Goal: Check status

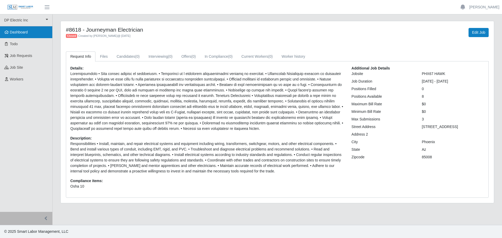
click at [25, 33] on span "Dashboard" at bounding box center [19, 32] width 18 height 4
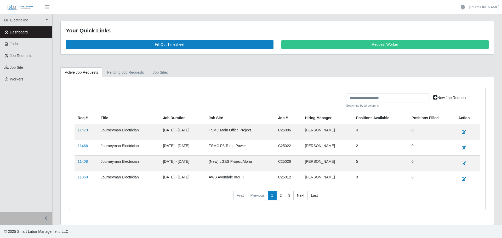
click at [81, 130] on link "11479" at bounding box center [83, 130] width 10 height 4
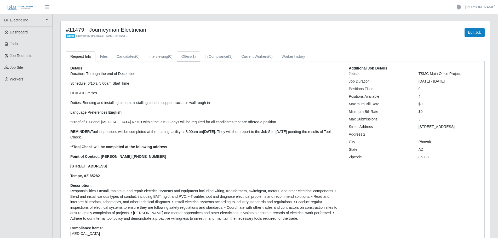
click at [191, 57] on link "Offers (1)" at bounding box center [188, 57] width 23 height 10
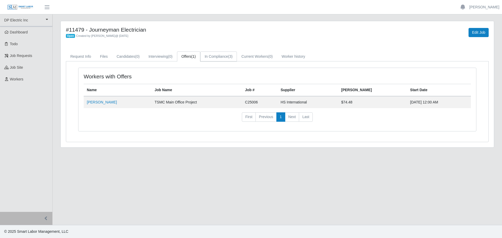
click at [214, 57] on link "In Compliance (3)" at bounding box center [218, 57] width 37 height 10
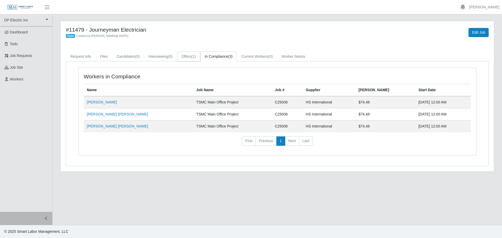
click at [184, 57] on link "Offers (1)" at bounding box center [188, 57] width 23 height 10
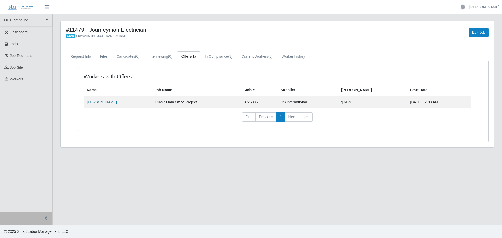
click at [106, 103] on link "Jesus Quintana" at bounding box center [102, 102] width 30 height 4
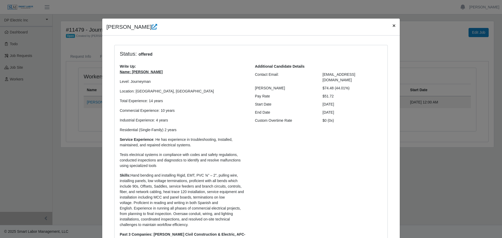
click at [393, 26] on span "×" at bounding box center [394, 25] width 3 height 6
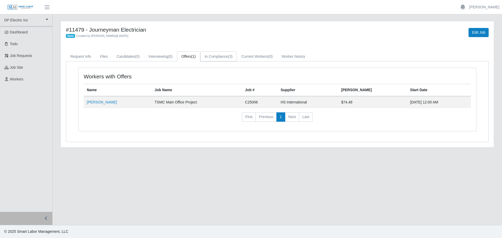
click at [217, 57] on link "In Compliance (3)" at bounding box center [218, 57] width 37 height 10
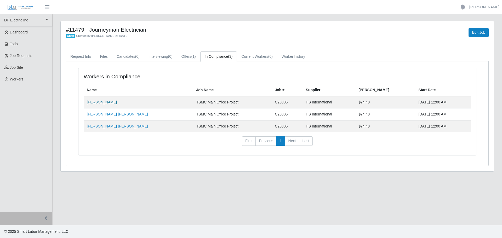
click at [99, 101] on link "Julio Lopez Ayala" at bounding box center [102, 102] width 30 height 4
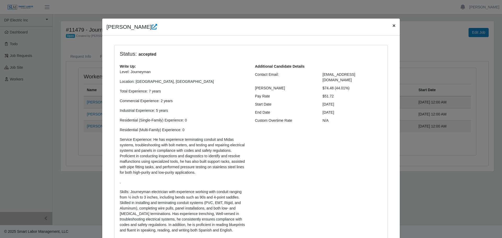
click at [393, 26] on span "×" at bounding box center [394, 25] width 3 height 6
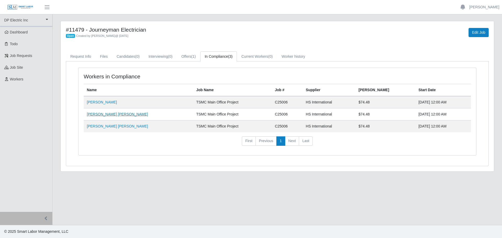
click at [110, 116] on link "Jason Roy Freeman" at bounding box center [117, 114] width 61 height 4
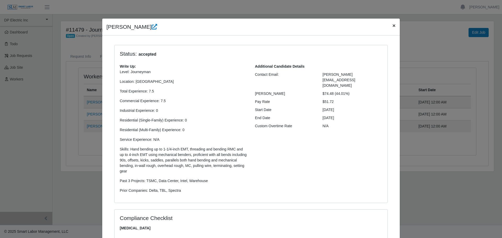
click at [393, 25] on span "×" at bounding box center [394, 25] width 3 height 6
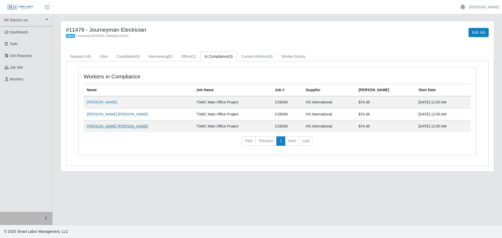
click at [119, 126] on link "Robin Christopher Smith" at bounding box center [117, 126] width 61 height 4
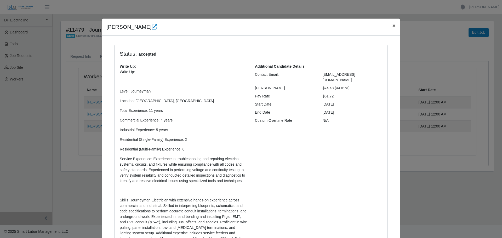
click at [393, 26] on span "×" at bounding box center [394, 25] width 3 height 6
